Goal: Communication & Community: Answer question/provide support

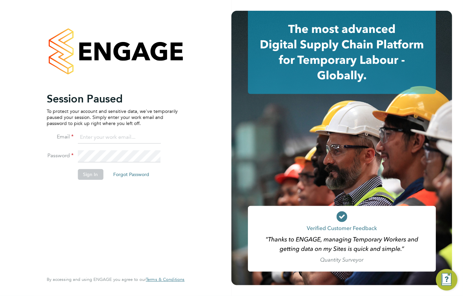
type input "lowenna@omniapeople.com"
click at [93, 171] on button "Sign In" at bounding box center [91, 174] width 26 height 11
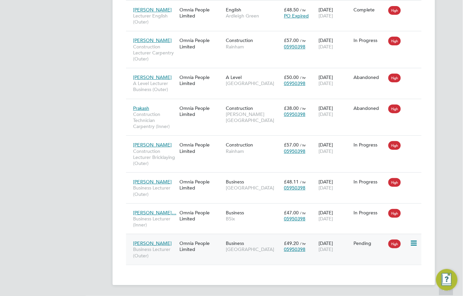
click at [165, 248] on span "Business Lecturer (Outer)" at bounding box center [154, 252] width 43 height 12
click at [191, 238] on div "Omnia People Limited" at bounding box center [201, 246] width 46 height 19
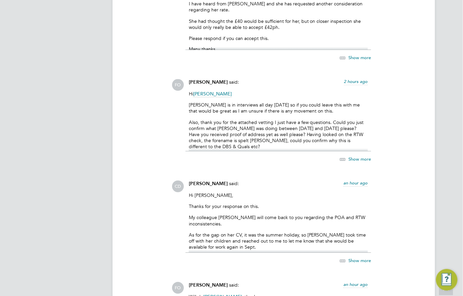
scroll to position [2858, 0]
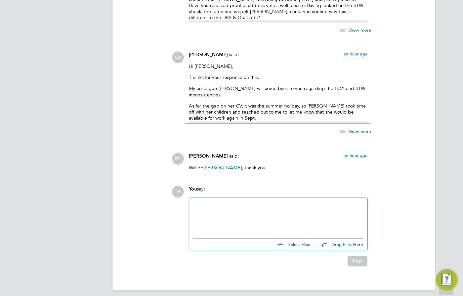
click at [283, 93] on div "Hi Francesca, Thanks for your response on this. My colleague Lowenna will come …" at bounding box center [278, 93] width 179 height 60
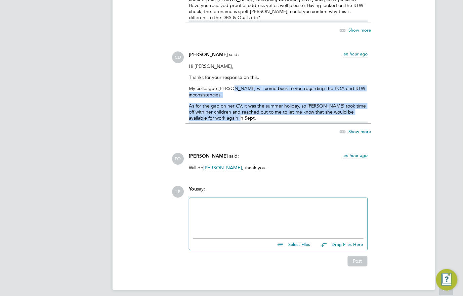
drag, startPoint x: 245, startPoint y: 113, endPoint x: 236, endPoint y: 85, distance: 28.9
click at [236, 85] on div "Hi Francesca, Thanks for your response on this. My colleague Lowenna will come …" at bounding box center [278, 93] width 179 height 60
drag, startPoint x: 236, startPoint y: 85, endPoint x: 224, endPoint y: 98, distance: 17.1
click at [224, 103] on p "As for the gap on her CV, it was the summer holiday, so [PERSON_NAME] took time…" at bounding box center [278, 112] width 179 height 18
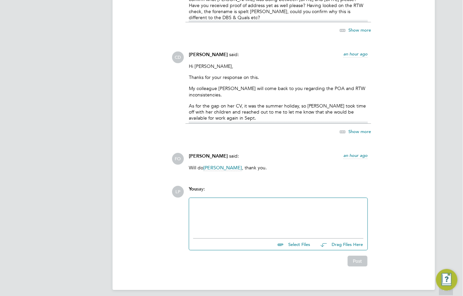
click at [321, 103] on p "As for the gap on her CV, it was the summer holiday, so [PERSON_NAME] took time…" at bounding box center [278, 112] width 179 height 18
click at [397, 103] on div "CD Claire Duggan said: an hour ago Hi Francesca, Thanks for your response on th…" at bounding box center [297, 96] width 250 height 91
click at [232, 218] on div at bounding box center [278, 216] width 170 height 29
click at [309, 225] on div at bounding box center [278, 216] width 170 height 29
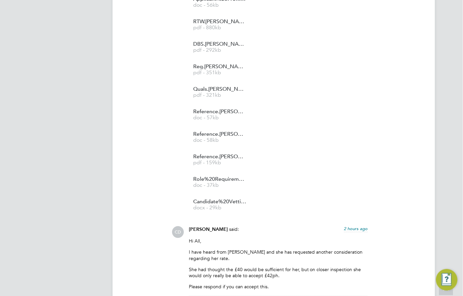
scroll to position [3301, 0]
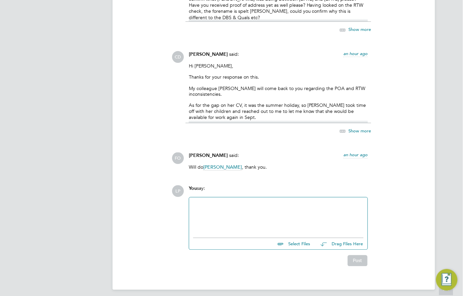
click at [283, 215] on div at bounding box center [278, 216] width 170 height 29
click at [234, 202] on div at bounding box center [278, 216] width 170 height 29
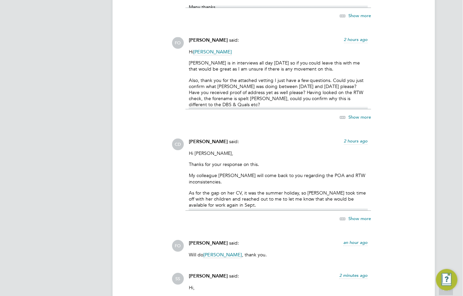
scroll to position [2902, 0]
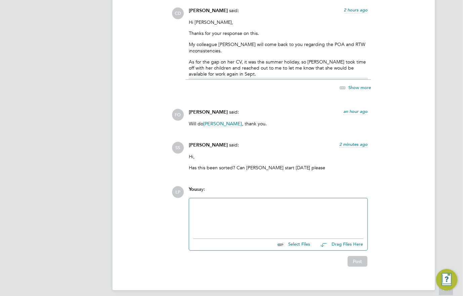
click at [226, 205] on div at bounding box center [278, 216] width 170 height 29
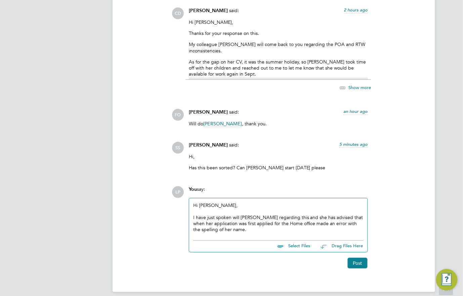
click at [287, 217] on div "I have just spoken will [PERSON_NAME] regarding this and she has advised that w…" at bounding box center [278, 223] width 170 height 18
click at [284, 217] on div "I have just spoken will [PERSON_NAME] regarding this and she has advised that w…" at bounding box center [278, 223] width 170 height 18
click at [232, 223] on div "I have just spoken will [PERSON_NAME] regarding this and she has advised that w…" at bounding box center [278, 223] width 170 height 18
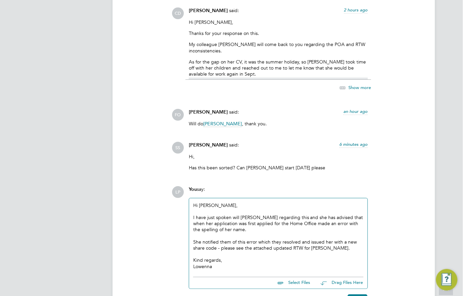
click at [295, 277] on input "file" at bounding box center [313, 281] width 101 height 9
type input "C:\fakepath\RTW.[PERSON_NAME].OP..pdf"
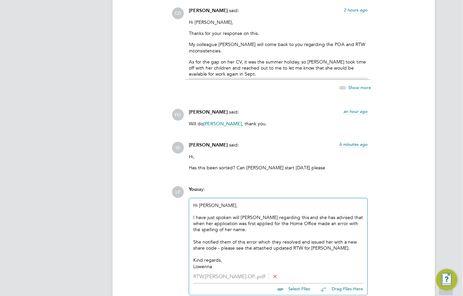
click at [234, 273] on li "RTW.[PERSON_NAME].OP..pdf" at bounding box center [278, 276] width 170 height 6
drag, startPoint x: 199, startPoint y: 211, endPoint x: 274, endPoint y: 211, distance: 74.9
click at [274, 214] on div "I have just spoken will [PERSON_NAME] regarding this and she has advised that w…" at bounding box center [278, 223] width 170 height 18
click at [259, 216] on div "I have just spoken will [PERSON_NAME] regarding this and she has advised that w…" at bounding box center [278, 223] width 170 height 18
drag, startPoint x: 282, startPoint y: 212, endPoint x: 276, endPoint y: 211, distance: 6.3
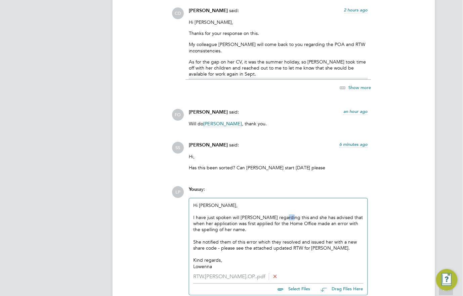
click at [276, 214] on div "I have just spoken will [PERSON_NAME] regarding this and she has advised that w…" at bounding box center [278, 223] width 170 height 18
drag, startPoint x: 349, startPoint y: 212, endPoint x: 241, endPoint y: 214, distance: 107.8
click at [241, 214] on div "I have just spoken will [PERSON_NAME] regarding to clarify this and she has adv…" at bounding box center [278, 223] width 170 height 18
click at [261, 216] on div "I have just spoken will [PERSON_NAME] regarding to clarify this and she has adv…" at bounding box center [278, 223] width 170 height 18
drag, startPoint x: 215, startPoint y: 219, endPoint x: 304, endPoint y: 218, distance: 89.0
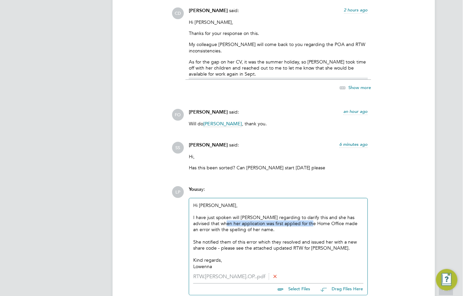
click at [304, 218] on div "I have just spoken will [PERSON_NAME] regarding to clarify this and she has adv…" at bounding box center [278, 223] width 170 height 18
click at [267, 222] on div "I have just spoken will [PERSON_NAME] regarding to clarify this and she has adv…" at bounding box center [278, 223] width 170 height 18
drag, startPoint x: 254, startPoint y: 218, endPoint x: 312, endPoint y: 217, distance: 58.1
click at [312, 217] on div "I have just spoken will [PERSON_NAME] regarding to clarify this and she has adv…" at bounding box center [278, 223] width 170 height 18
click at [282, 219] on div "I have just spoken will [PERSON_NAME] regarding to clarify this and she has adv…" at bounding box center [278, 223] width 170 height 18
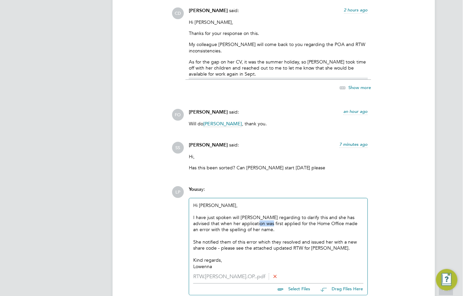
drag, startPoint x: 256, startPoint y: 219, endPoint x: 248, endPoint y: 219, distance: 8.4
click at [248, 219] on div "I have just spoken will [PERSON_NAME] regarding to clarify this and she has adv…" at bounding box center [278, 223] width 170 height 18
click at [285, 227] on div "I have just spoken will [PERSON_NAME] regarding to clarify this and she has adv…" at bounding box center [278, 223] width 170 height 18
drag, startPoint x: 256, startPoint y: 218, endPoint x: 246, endPoint y: 217, distance: 10.5
click at [246, 217] on div "I have just spoken will [PERSON_NAME] regarding to clarify this and she has adv…" at bounding box center [278, 223] width 170 height 18
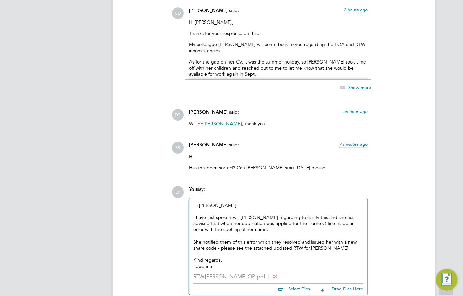
click at [264, 222] on div "I have just spoken will [PERSON_NAME] regarding to clarify this and she has adv…" at bounding box center [278, 223] width 170 height 18
drag, startPoint x: 264, startPoint y: 217, endPoint x: 330, endPoint y: 219, distance: 65.9
click at [330, 219] on div "I have just spoken will [PERSON_NAME] regarding to clarify this and she has adv…" at bounding box center [278, 223] width 170 height 18
click at [260, 226] on div "I have just spoken will [PERSON_NAME] regarding to clarify this and she has adv…" at bounding box center [278, 223] width 170 height 18
drag, startPoint x: 208, startPoint y: 224, endPoint x: 190, endPoint y: 224, distance: 18.5
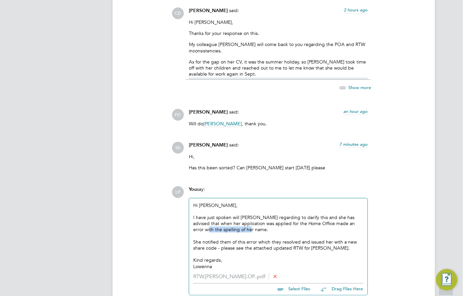
click at [190, 224] on div "Hi [PERSON_NAME], I have just spoken will [PERSON_NAME] regarding to clarify th…" at bounding box center [278, 235] width 178 height 75
click at [223, 223] on div "I have just spoken will [PERSON_NAME] regarding to clarify this and she has adv…" at bounding box center [278, 223] width 170 height 18
click at [234, 224] on div "I have just spoken will [PERSON_NAME] regarding to clarify this and she has adv…" at bounding box center [278, 223] width 170 height 18
drag, startPoint x: 209, startPoint y: 238, endPoint x: 294, endPoint y: 238, distance: 85.6
click at [294, 239] on div "She notified them of this error which they resolved and issued her with a new s…" at bounding box center [278, 245] width 170 height 12
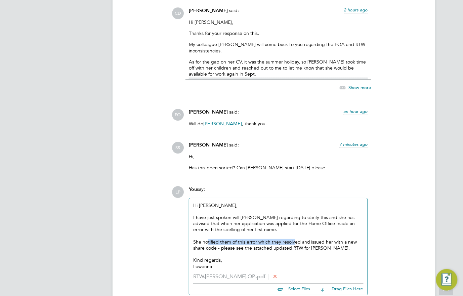
click at [275, 239] on div "She notified them of this error which they resolved and issued her with a new s…" at bounding box center [278, 245] width 170 height 12
drag, startPoint x: 259, startPoint y: 238, endPoint x: 316, endPoint y: 238, distance: 57.8
click at [316, 239] on div "She notified them of this error which they resolved and issued her with a new s…" at bounding box center [278, 245] width 170 height 12
click at [278, 240] on div "She notified them of this error which they resolved and issued her with a new s…" at bounding box center [278, 245] width 170 height 12
drag, startPoint x: 280, startPoint y: 236, endPoint x: 270, endPoint y: 236, distance: 10.1
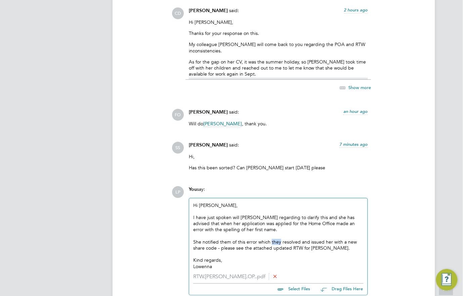
click at [270, 239] on div "She notified them of this error which they resolved and issued her with a new s…" at bounding box center [278, 245] width 170 height 12
drag, startPoint x: 234, startPoint y: 238, endPoint x: 270, endPoint y: 238, distance: 36.3
click at [270, 239] on div "She notified them of this error which was resolved and issued her with a new sh…" at bounding box center [278, 245] width 170 height 12
click at [247, 240] on div "She notified them of this error which was resolved and issued her with a new sh…" at bounding box center [278, 245] width 170 height 12
click at [246, 239] on div "She notified them of this error which was resolved and issued her with a new sh…" at bounding box center [278, 245] width 170 height 12
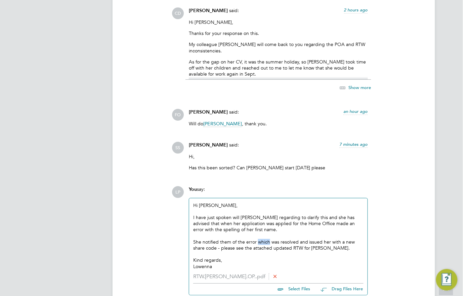
drag, startPoint x: 269, startPoint y: 237, endPoint x: 257, endPoint y: 236, distance: 12.4
click at [257, 239] on div "She notified them of the error which was resolved and issued her with a new sha…" at bounding box center [278, 245] width 170 height 12
click at [290, 239] on div "She notified them of the error which was resolved and issued her with a new sha…" at bounding box center [278, 245] width 170 height 12
click at [300, 239] on div "She notified them of the error which was resolved and issued her with a new sha…" at bounding box center [278, 245] width 170 height 12
click at [293, 239] on div "She notified them of the error which was resolved and issued her with a new sha…" at bounding box center [278, 245] width 170 height 12
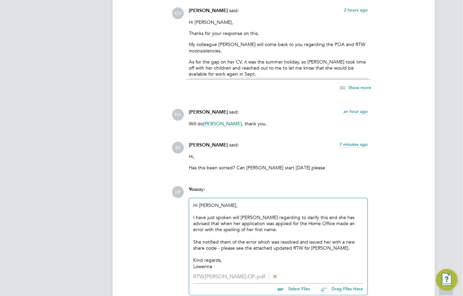
click at [295, 239] on div "She notified them of the error which was resolved and issued her with a new sha…" at bounding box center [278, 245] width 170 height 12
click at [297, 239] on div "She notified them of the error which was resolved and issued her with a new sha…" at bounding box center [278, 245] width 170 height 12
click at [308, 239] on div "She notified them of the error which was resolved and issued her with a new sha…" at bounding box center [278, 245] width 170 height 12
click at [328, 244] on div "She notified them of the error which was resolved and reissued her with a new s…" at bounding box center [278, 245] width 170 height 12
drag, startPoint x: 325, startPoint y: 238, endPoint x: 363, endPoint y: 238, distance: 38.6
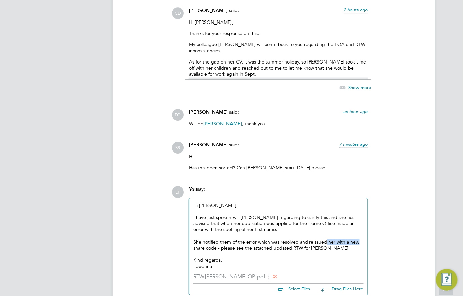
click at [363, 238] on div "Hi [PERSON_NAME], I have just spoken will [PERSON_NAME] regarding to clarify th…" at bounding box center [278, 235] width 178 height 75
click at [334, 243] on div "She notified them of the error which was resolved and reissued her with a new s…" at bounding box center [278, 245] width 170 height 12
click at [313, 239] on div "She notified them of the error which was resolved and reissued her with a new s…" at bounding box center [278, 245] width 170 height 12
drag, startPoint x: 216, startPoint y: 245, endPoint x: 314, endPoint y: 242, distance: 98.8
click at [314, 242] on div "She notified them of the error which was resolved and issued her with a new sha…" at bounding box center [278, 245] width 170 height 12
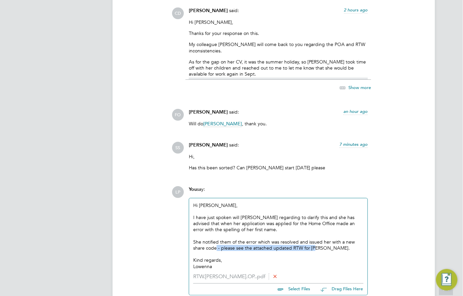
click at [286, 244] on div "She notified them of the error which was resolved and issued her with a new sha…" at bounding box center [278, 245] width 170 height 12
click at [336, 243] on div "She notified them of the error which was resolved and issued her with a new sha…" at bounding box center [278, 245] width 170 height 12
click at [316, 263] on div "Lowenna" at bounding box center [278, 266] width 170 height 6
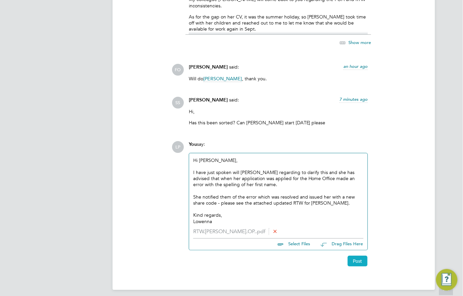
click at [358, 257] on button "Post" at bounding box center [358, 261] width 20 height 11
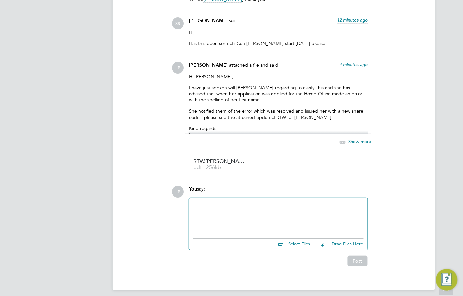
scroll to position [2901, 0]
